Goal: Find specific page/section: Find specific page/section

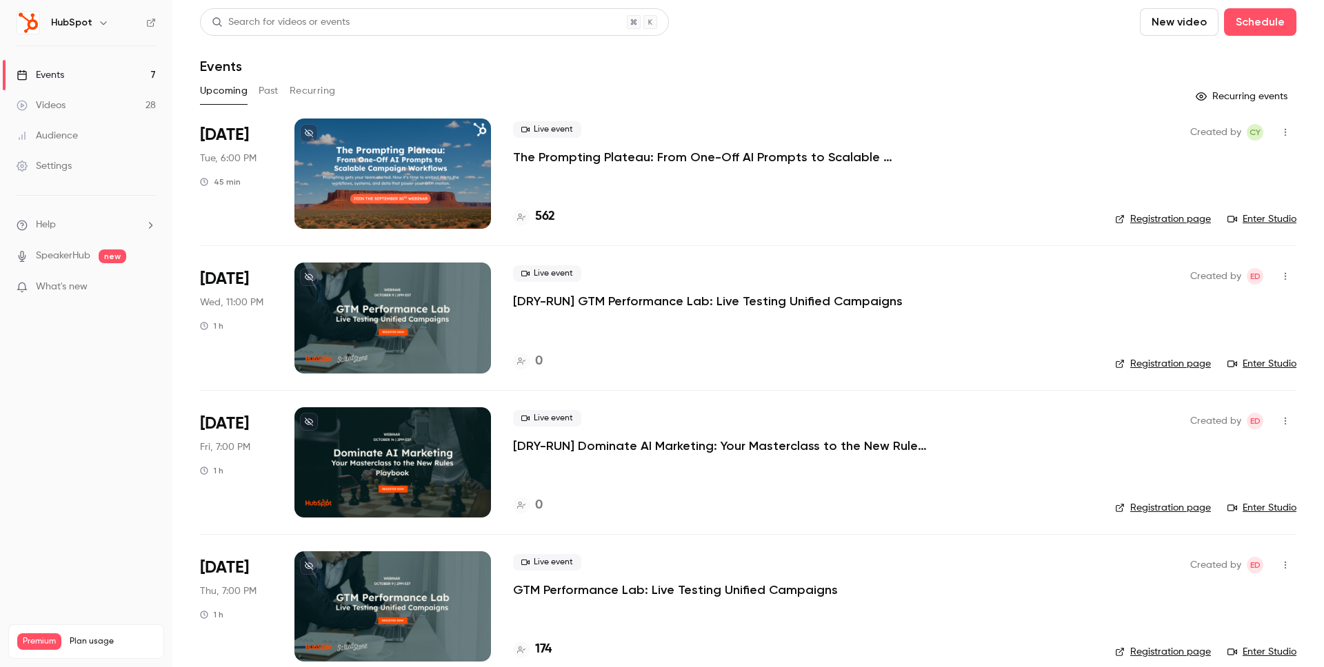
click at [259, 86] on button "Past" at bounding box center [269, 91] width 20 height 22
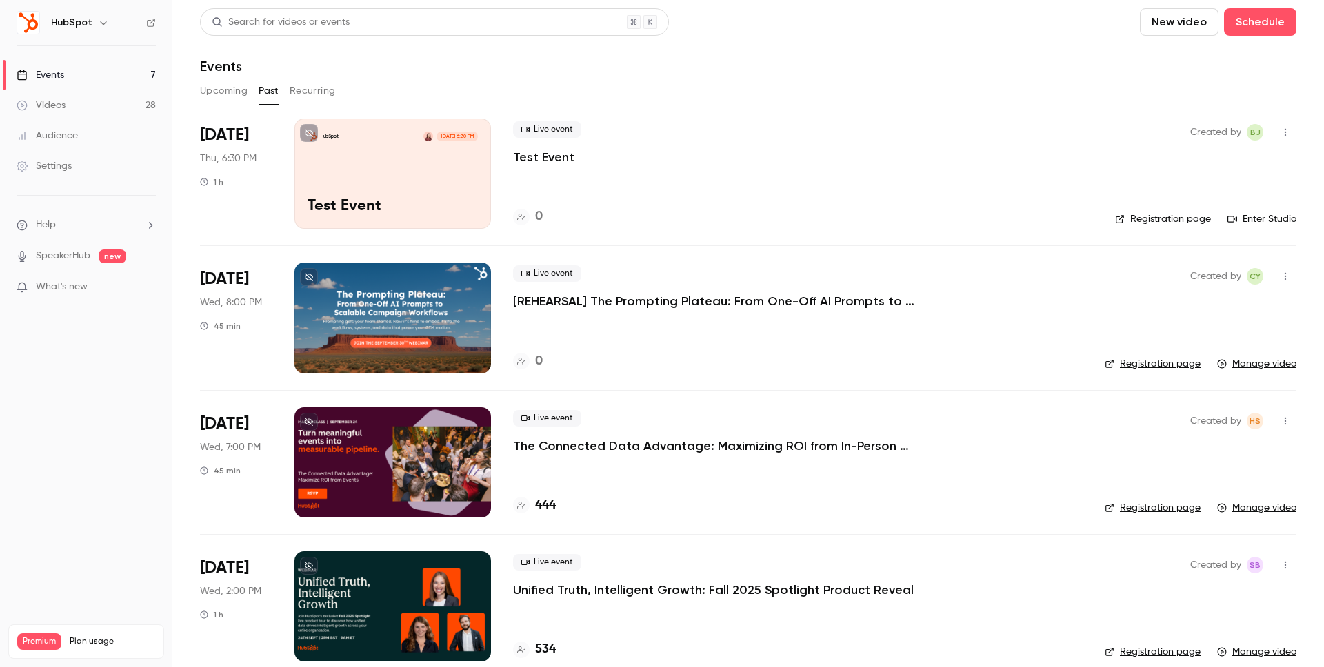
click at [232, 96] on button "Upcoming" at bounding box center [224, 91] width 48 height 22
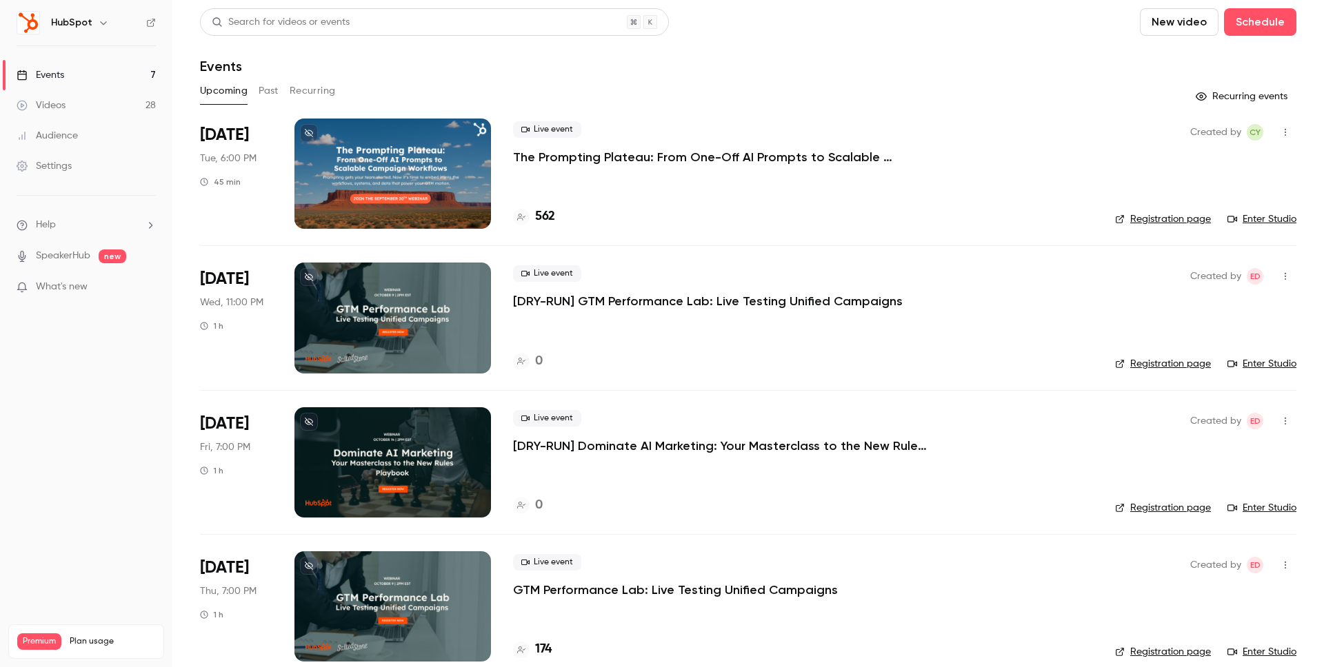
click at [924, 94] on div "Upcoming Past Recurring" at bounding box center [748, 91] width 1096 height 22
